Goal: Check status

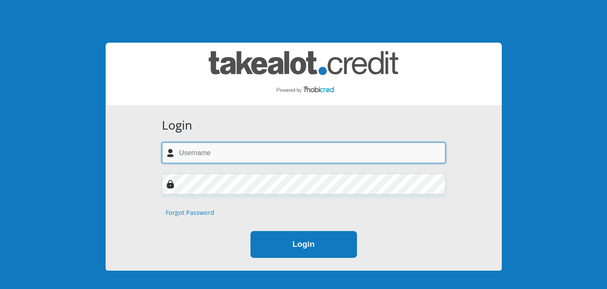
type input "abnermakhubela@gmail.com"
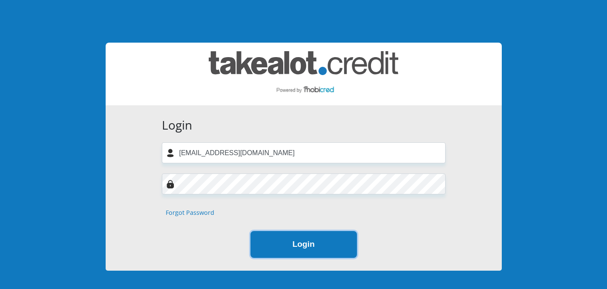
click at [313, 231] on button "Login" at bounding box center [303, 244] width 106 height 27
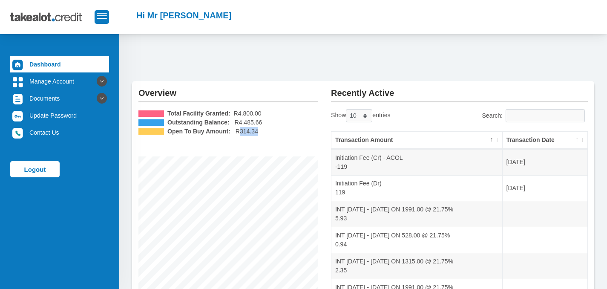
drag, startPoint x: 263, startPoint y: 132, endPoint x: 240, endPoint y: 132, distance: 23.4
click at [240, 132] on li "Open To Buy Amount: R314.34" at bounding box center [228, 131] width 180 height 9
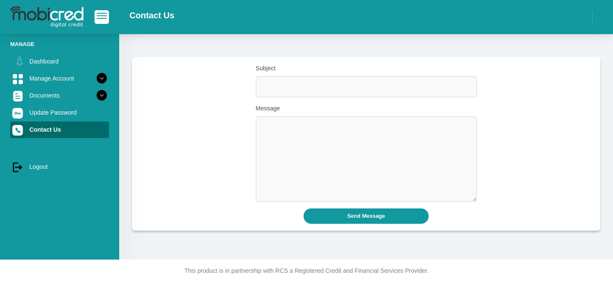
click at [60, 20] on img at bounding box center [46, 16] width 73 height 21
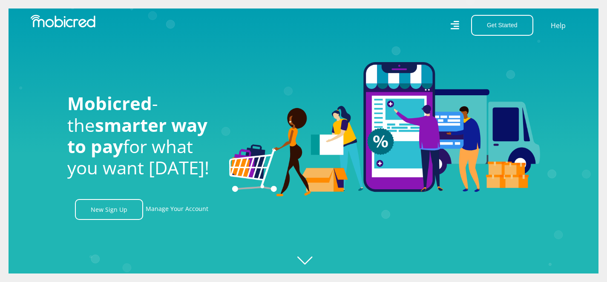
click at [458, 25] on icon at bounding box center [454, 25] width 9 height 12
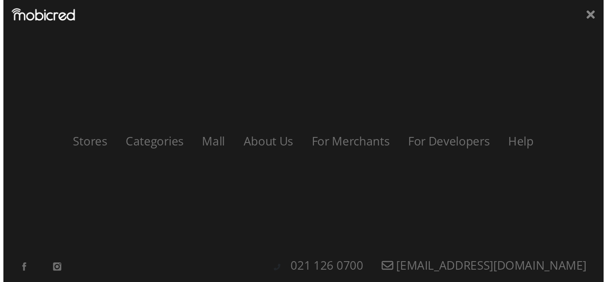
scroll to position [0, 607]
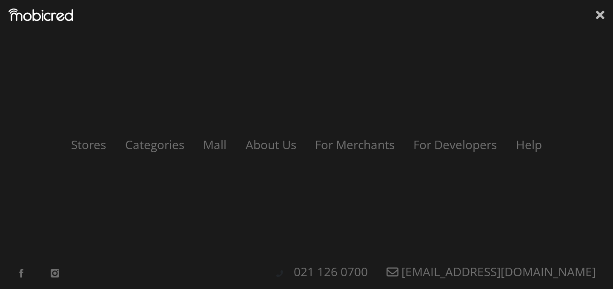
click at [601, 15] on icon at bounding box center [600, 15] width 9 height 9
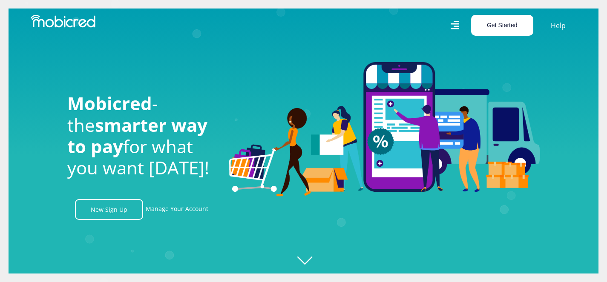
scroll to position [0, 1092]
click at [514, 22] on button "Get Started" at bounding box center [502, 25] width 62 height 21
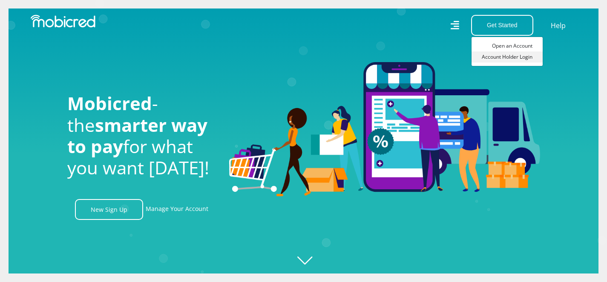
click at [501, 57] on link "Account Holder Login" at bounding box center [506, 57] width 71 height 11
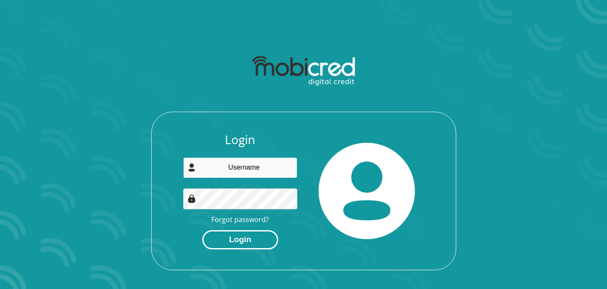
type input "[EMAIL_ADDRESS][DOMAIN_NAME]"
click at [244, 241] on button "Login" at bounding box center [240, 239] width 76 height 19
